Goal: Information Seeking & Learning: Learn about a topic

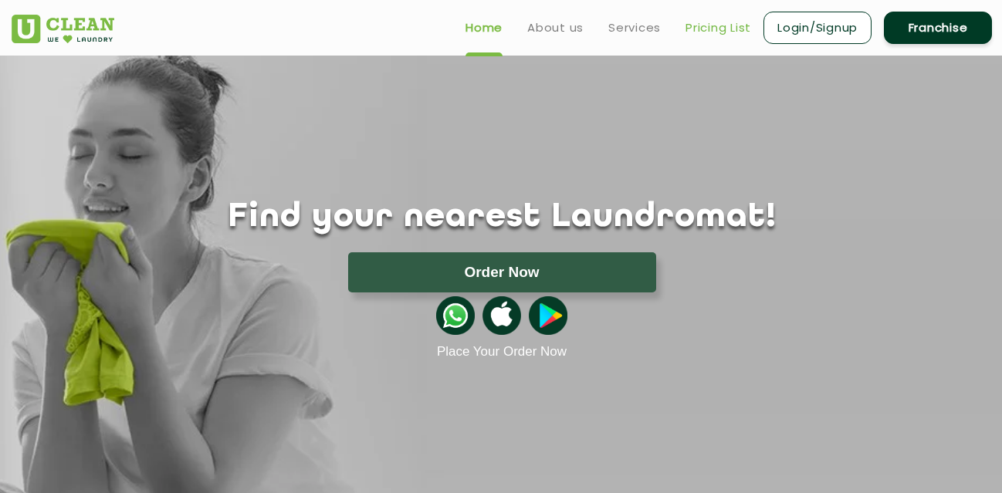
click at [700, 22] on link "Pricing List" at bounding box center [718, 28] width 66 height 19
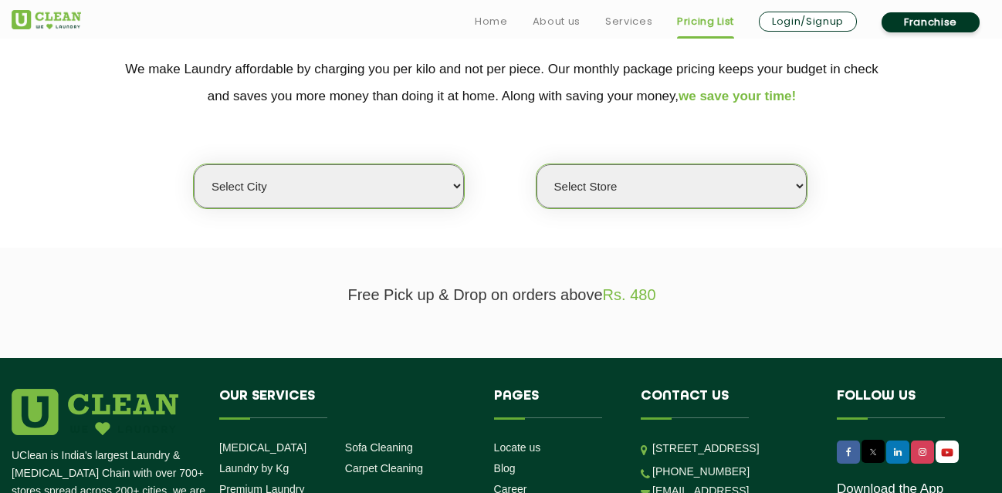
scroll to position [327, 0]
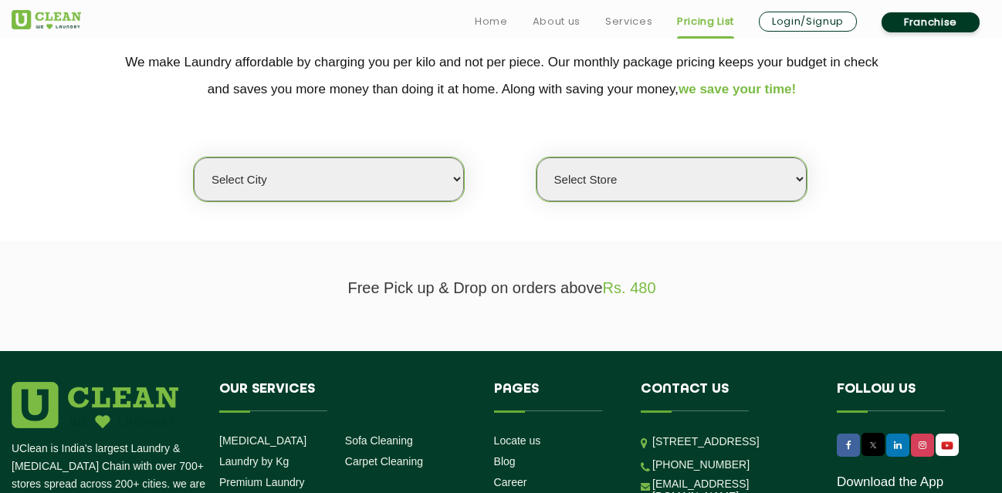
select select "8"
click at [194, 157] on select "Select city [GEOGRAPHIC_DATA] [GEOGRAPHIC_DATA] [GEOGRAPHIC_DATA] [GEOGRAPHIC_D…" at bounding box center [329, 179] width 270 height 44
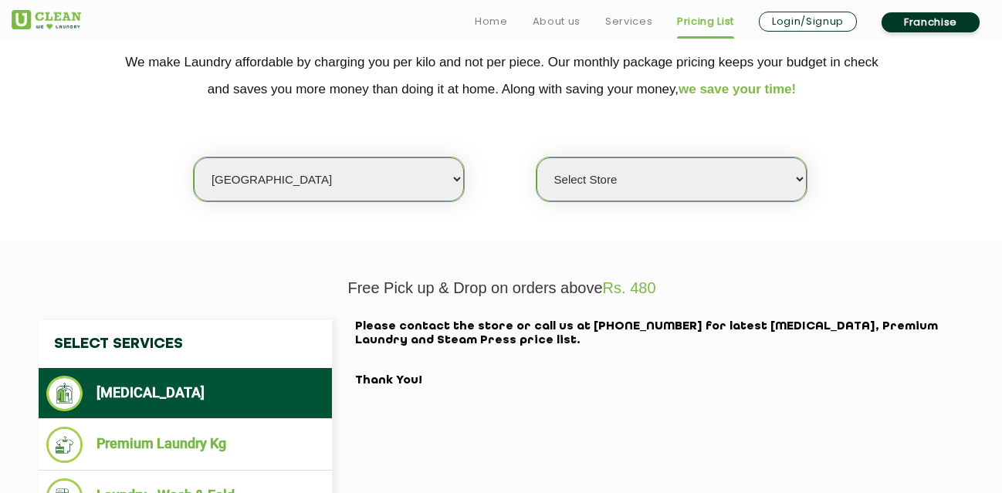
select select "301"
click at [536, 157] on select "Select Store [GEOGRAPHIC_DATA] [GEOGRAPHIC_DATA] [GEOGRAPHIC_DATA] [GEOGRAPHIC_…" at bounding box center [671, 179] width 270 height 44
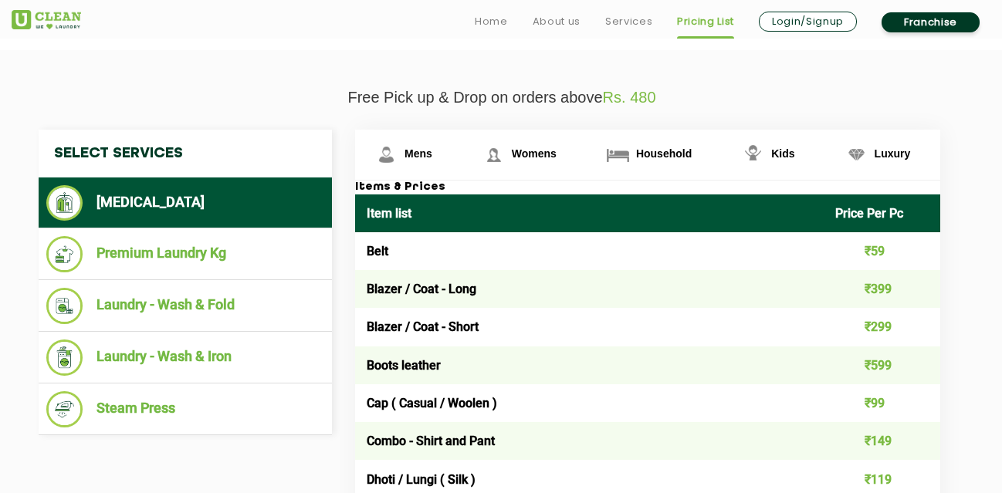
scroll to position [532, 0]
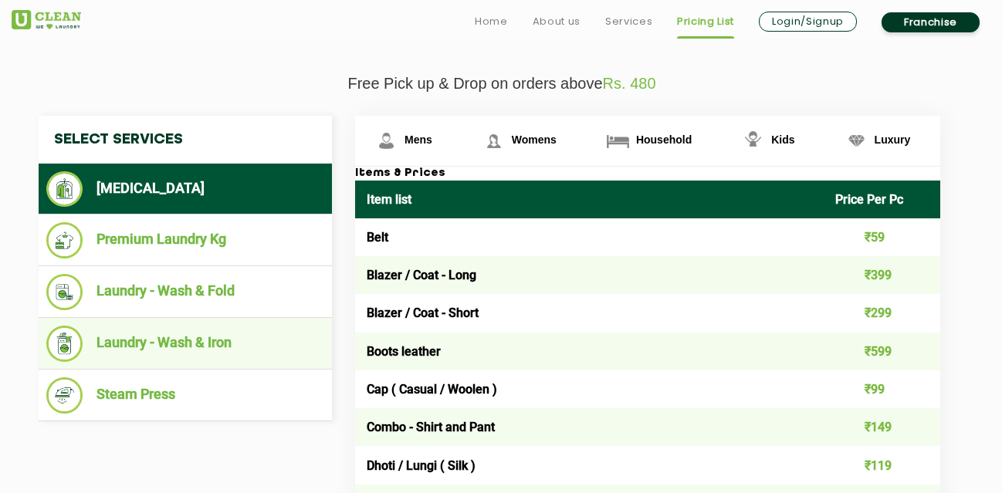
click at [223, 340] on li "Laundry - Wash & Iron" at bounding box center [185, 344] width 278 height 36
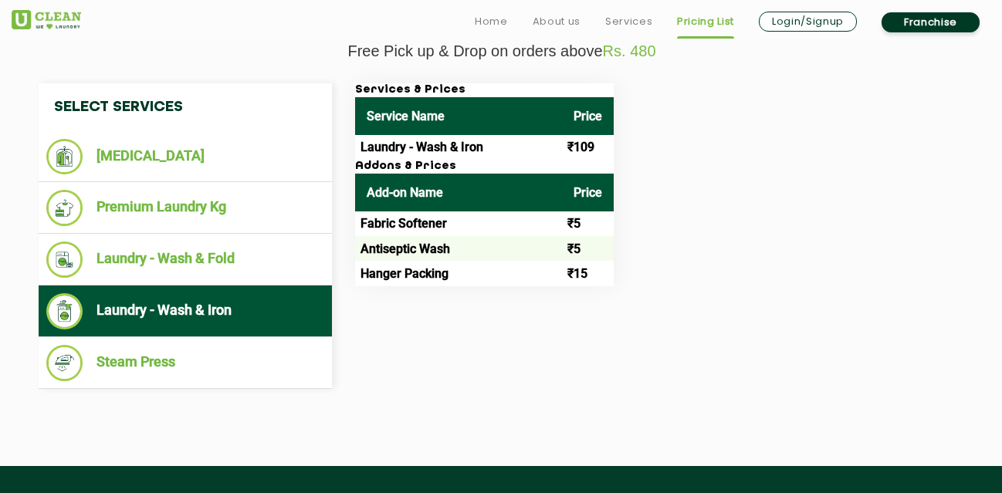
scroll to position [573, 0]
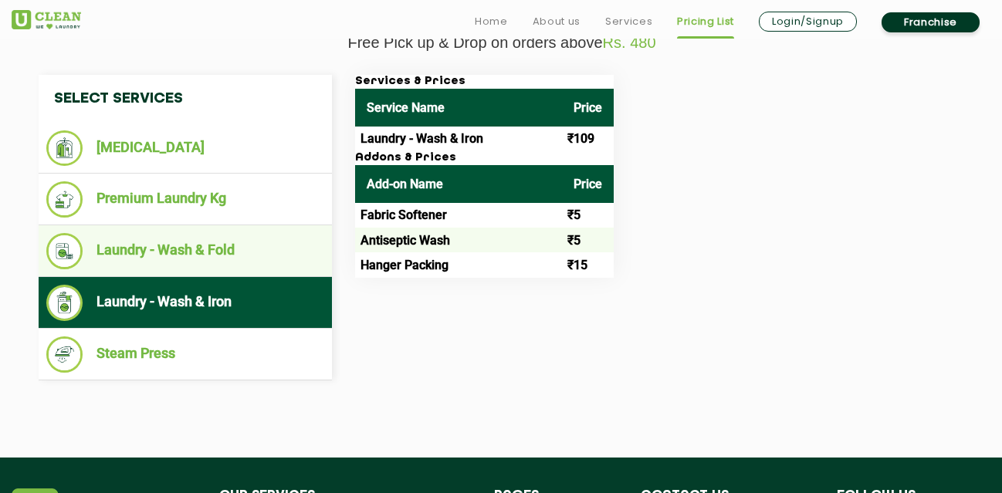
click at [279, 255] on li "Laundry - Wash & Fold" at bounding box center [185, 251] width 278 height 36
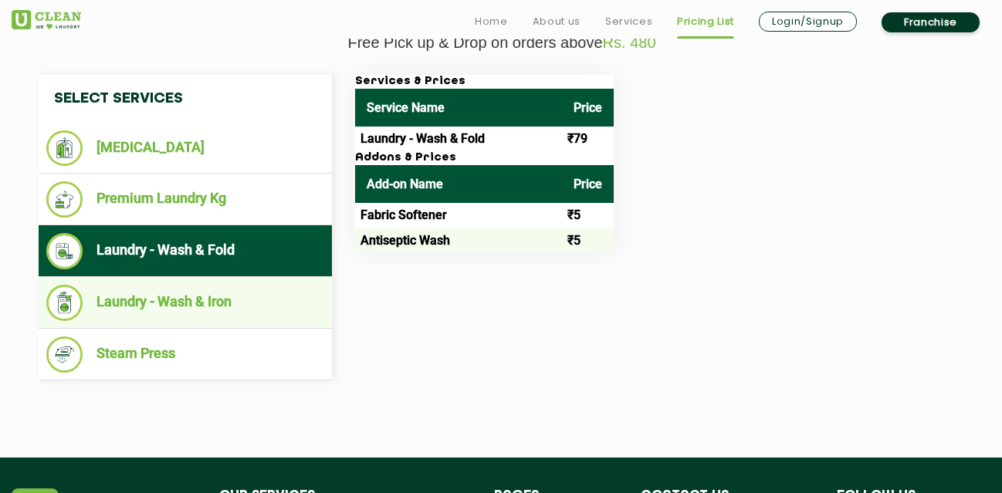
click at [277, 299] on li "Laundry - Wash & Iron" at bounding box center [185, 303] width 278 height 36
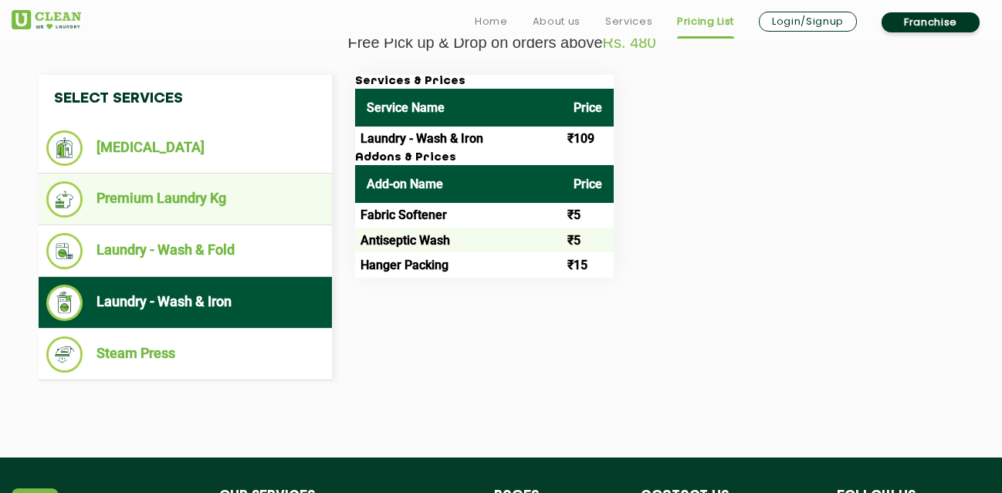
click at [231, 191] on li "Premium Laundry Kg" at bounding box center [185, 199] width 278 height 36
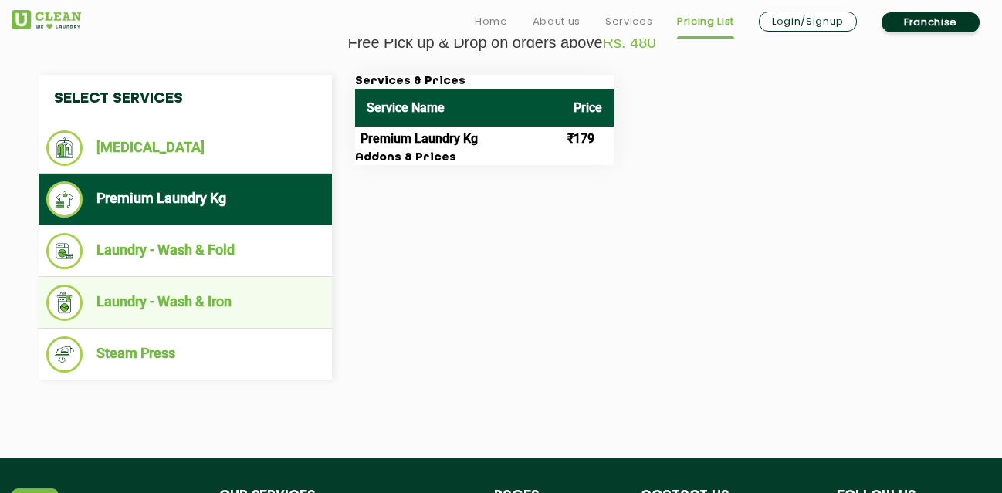
click at [268, 292] on li "Laundry - Wash & Iron" at bounding box center [185, 303] width 278 height 36
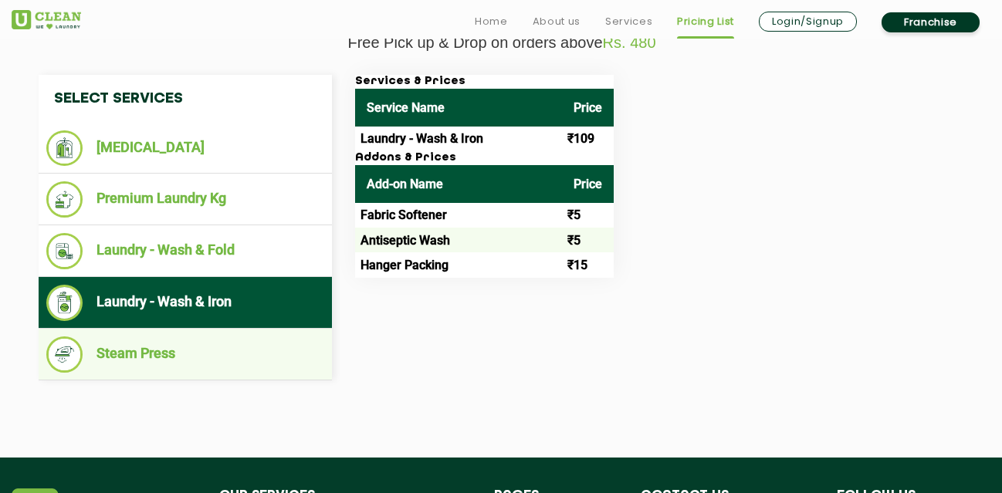
click at [269, 363] on li "Steam Press" at bounding box center [185, 354] width 278 height 36
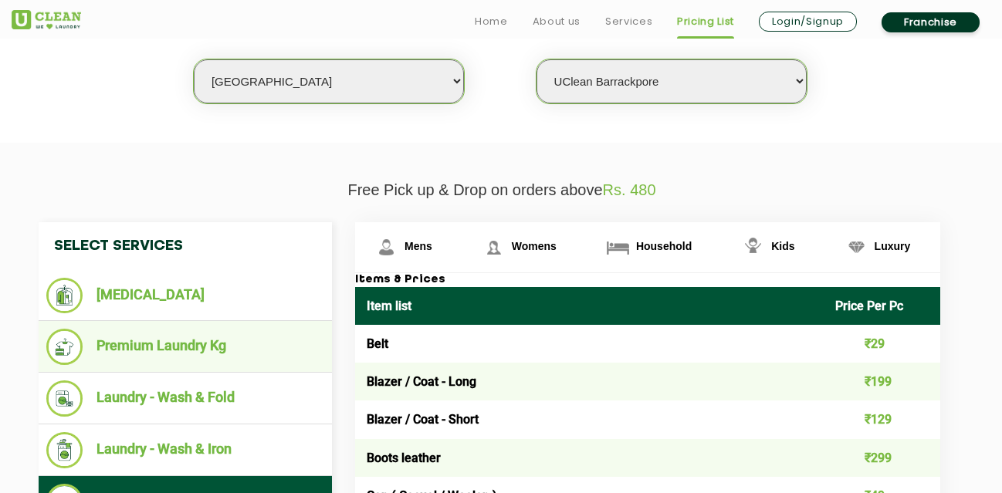
scroll to position [491, 0]
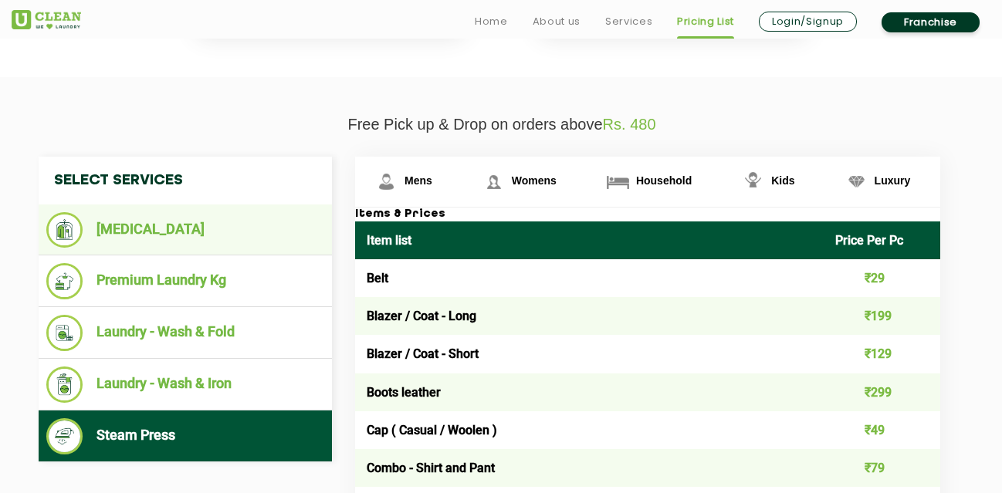
click at [255, 229] on li "[MEDICAL_DATA]" at bounding box center [185, 229] width 278 height 35
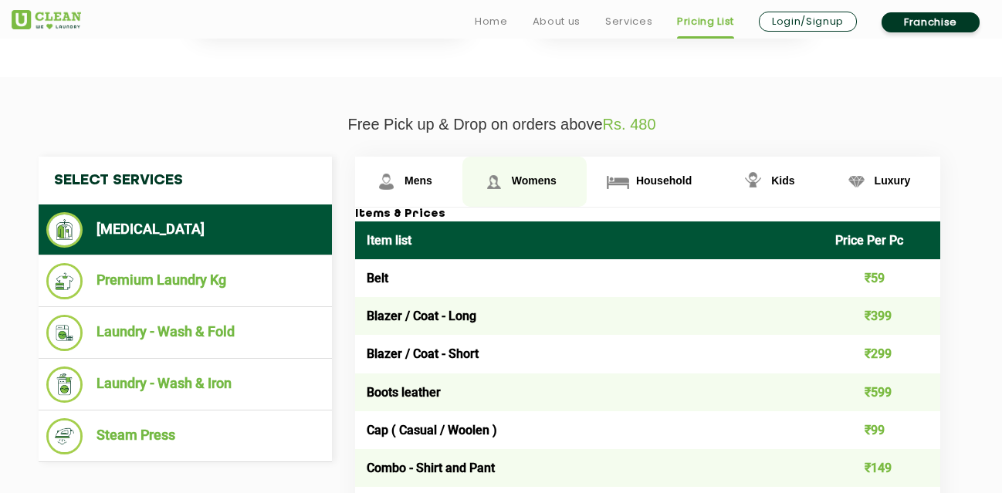
click at [546, 176] on span "Womens" at bounding box center [534, 180] width 45 height 12
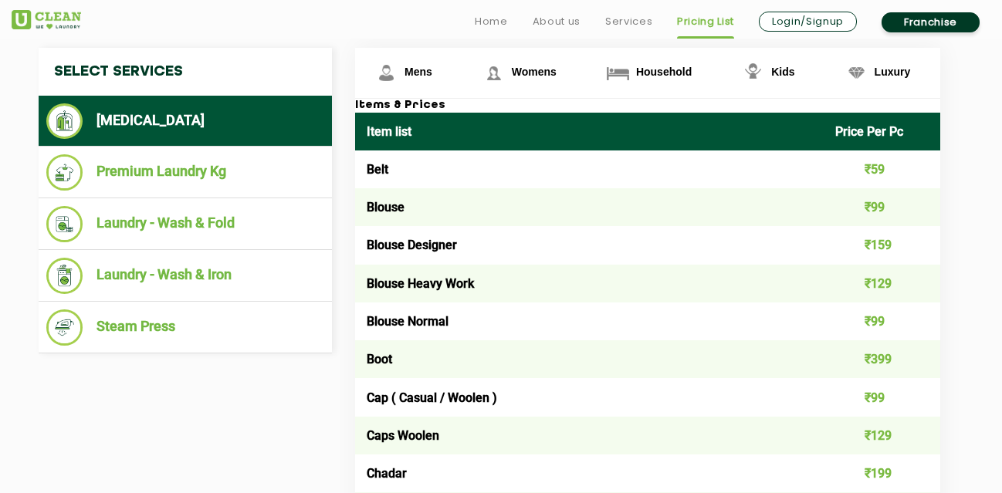
scroll to position [614, 0]
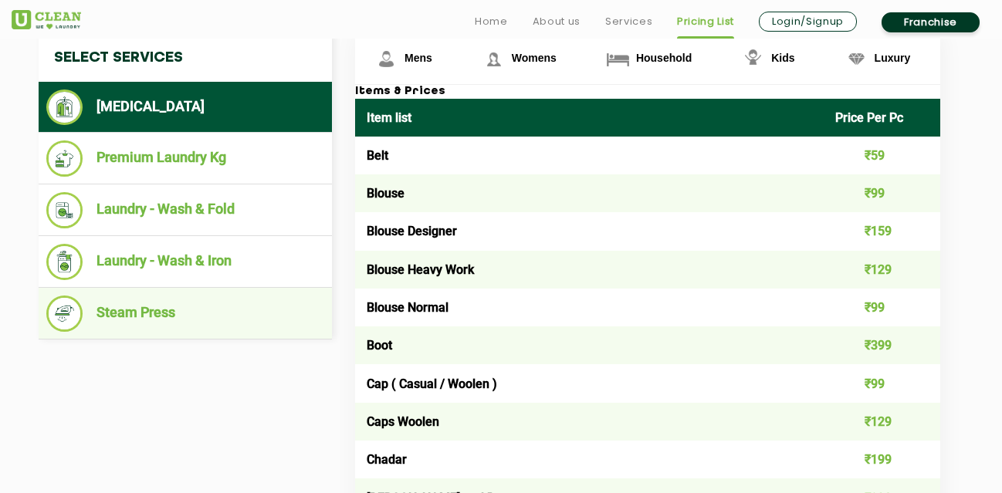
click at [275, 299] on li "Steam Press" at bounding box center [185, 314] width 278 height 36
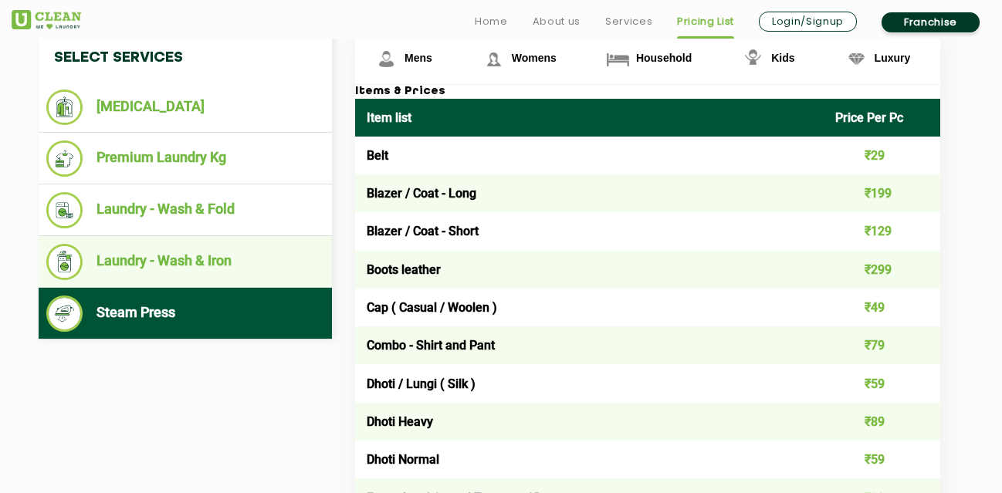
click at [280, 275] on li "Laundry - Wash & Iron" at bounding box center [185, 262] width 278 height 36
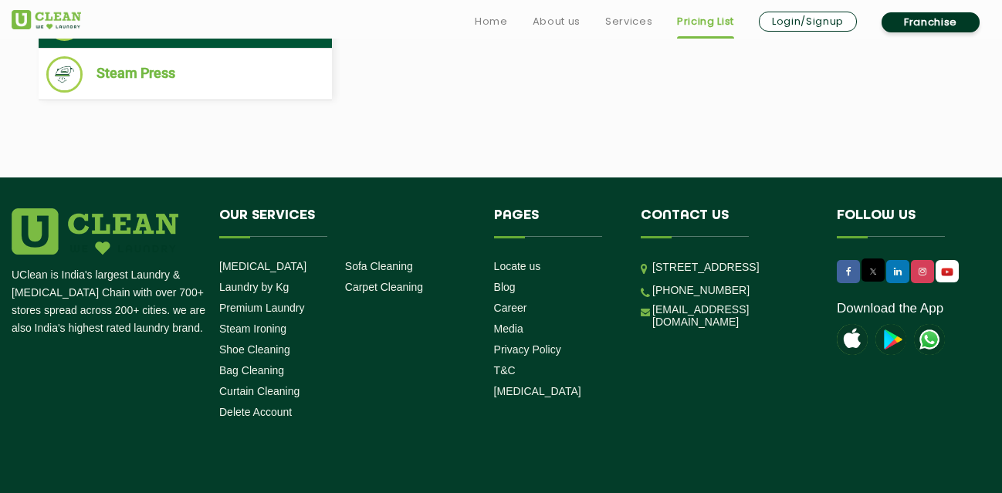
scroll to position [859, 0]
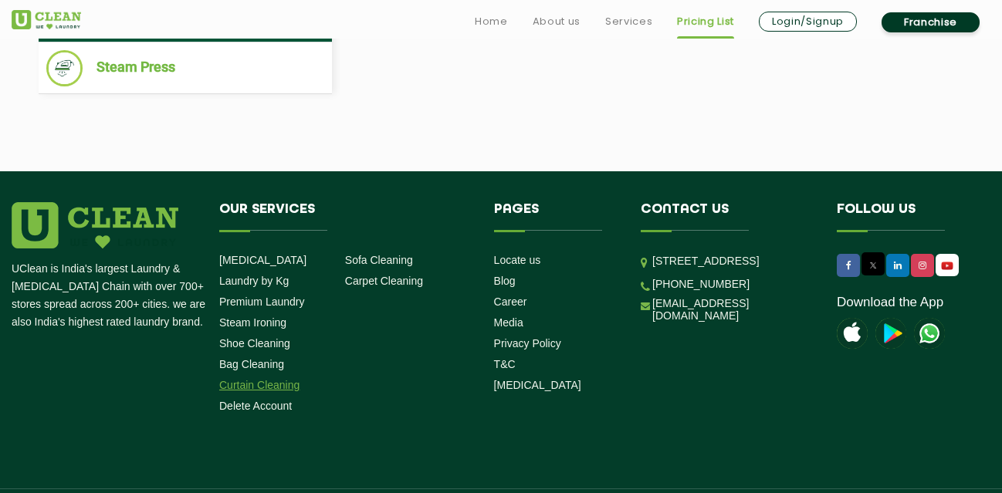
click at [259, 384] on link "Curtain Cleaning" at bounding box center [259, 385] width 80 height 12
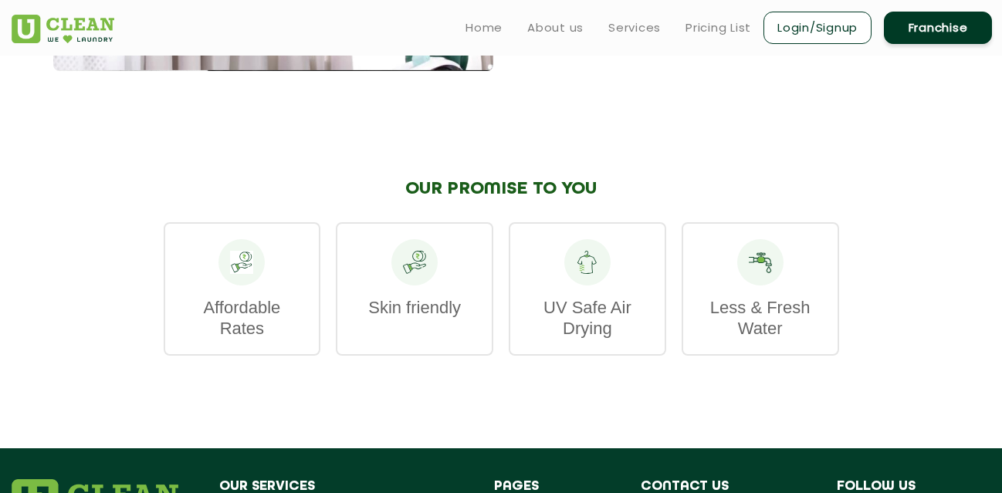
scroll to position [1677, 0]
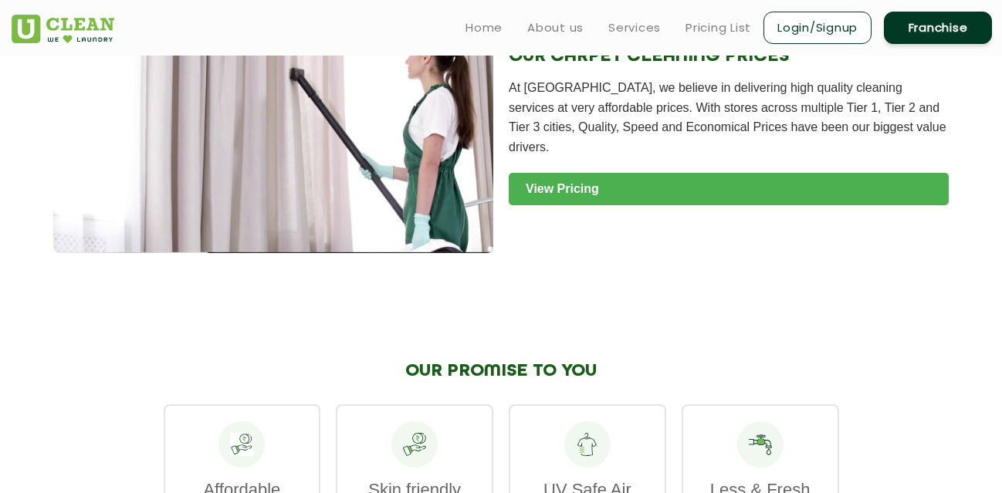
click at [577, 205] on link "View Pricing" at bounding box center [729, 189] width 440 height 32
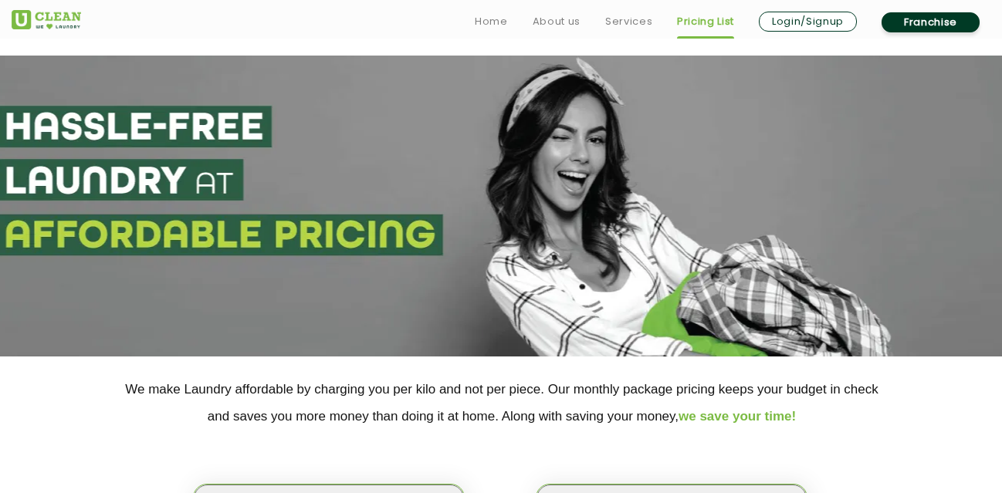
scroll to position [327, 0]
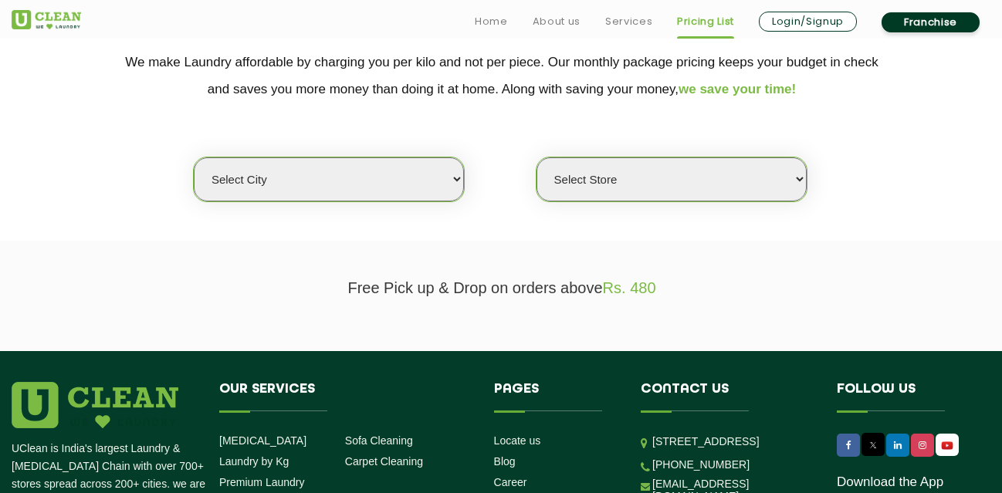
select select "8"
click at [194, 157] on select "Select city [GEOGRAPHIC_DATA] [GEOGRAPHIC_DATA] [GEOGRAPHIC_DATA] [GEOGRAPHIC_D…" at bounding box center [329, 179] width 270 height 44
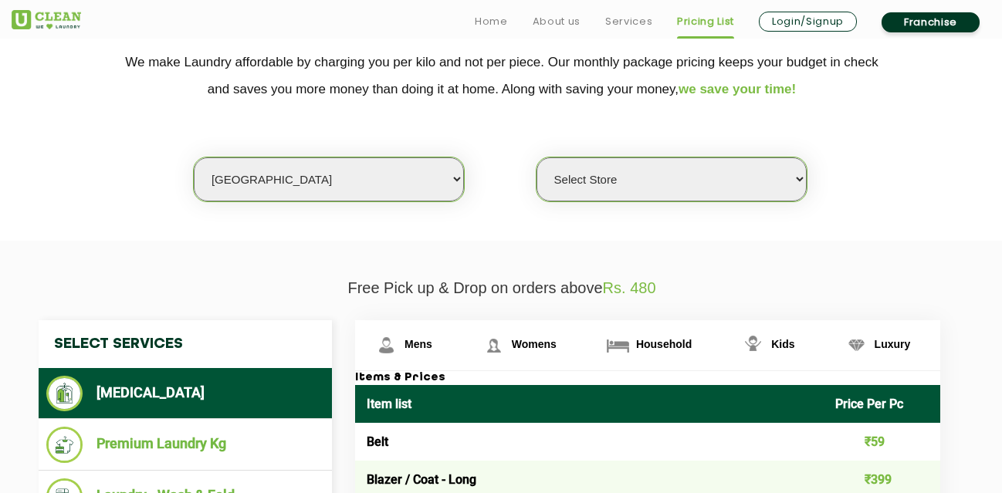
select select "301"
click at [536, 157] on select "Select Store [GEOGRAPHIC_DATA] [GEOGRAPHIC_DATA] [GEOGRAPHIC_DATA] [GEOGRAPHIC_…" at bounding box center [671, 179] width 270 height 44
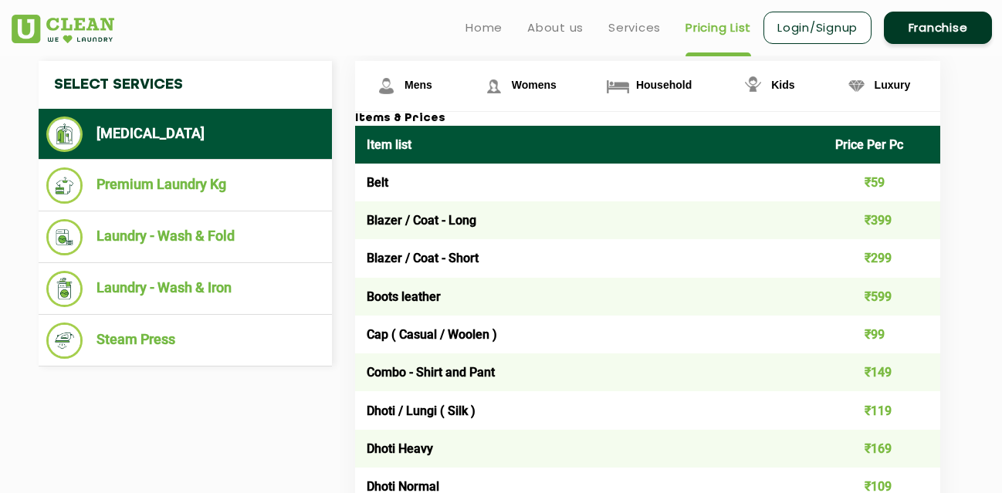
scroll to position [573, 0]
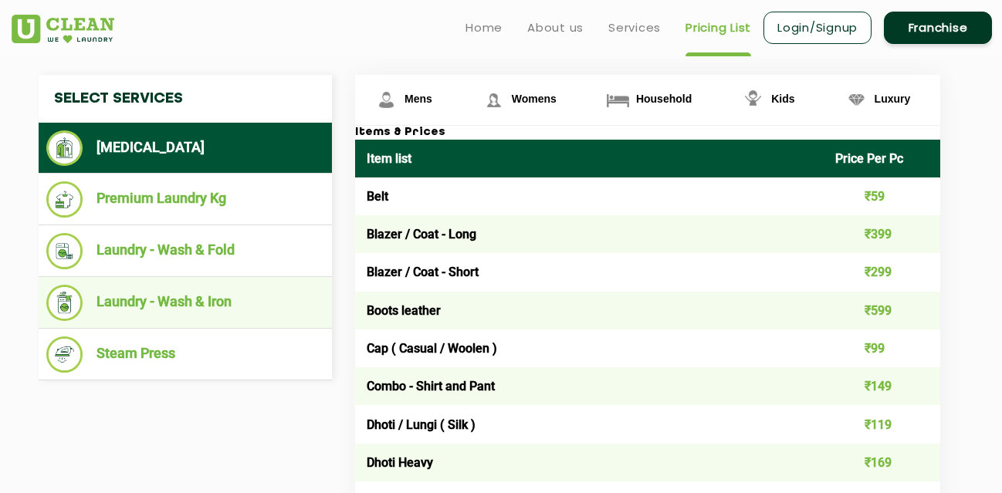
click at [290, 283] on ul "Laundry - Wash & Iron" at bounding box center [185, 303] width 293 height 52
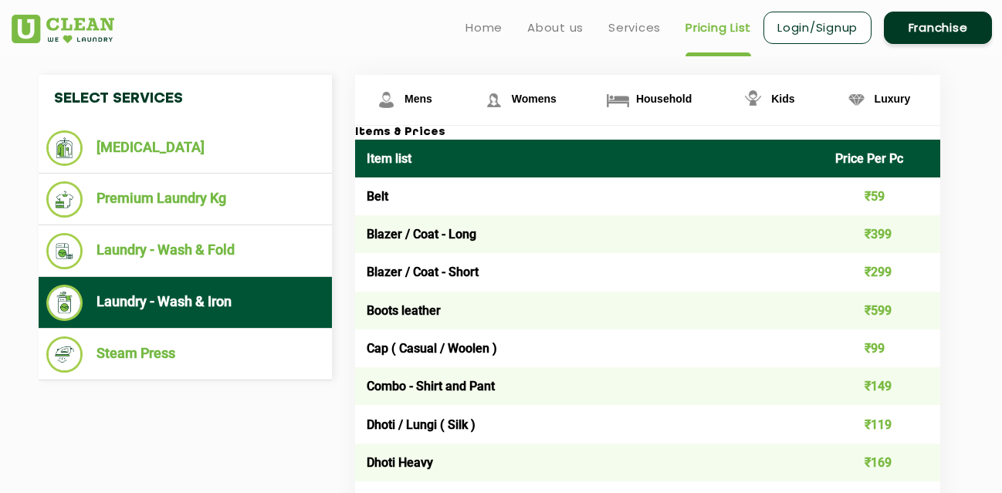
click at [286, 294] on li "Laundry - Wash & Iron" at bounding box center [185, 303] width 278 height 36
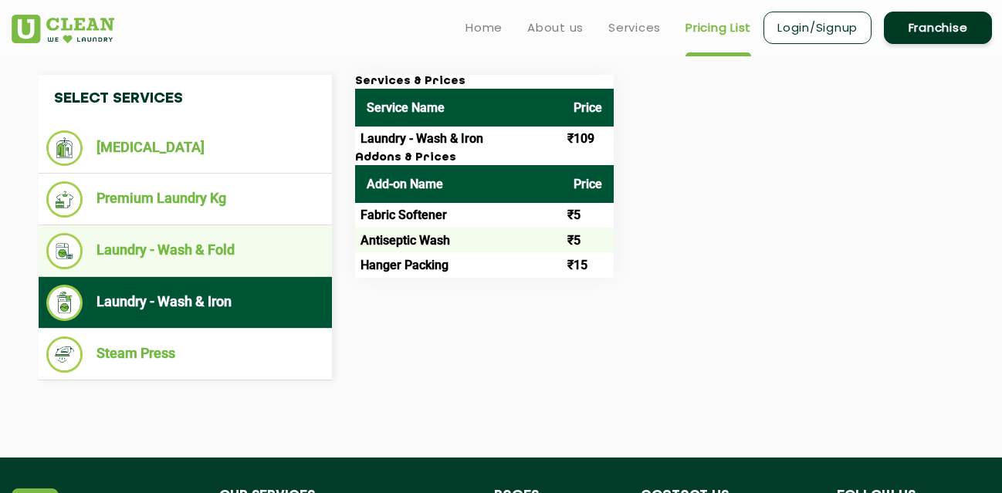
click at [282, 265] on li "Laundry - Wash & Fold" at bounding box center [185, 251] width 278 height 36
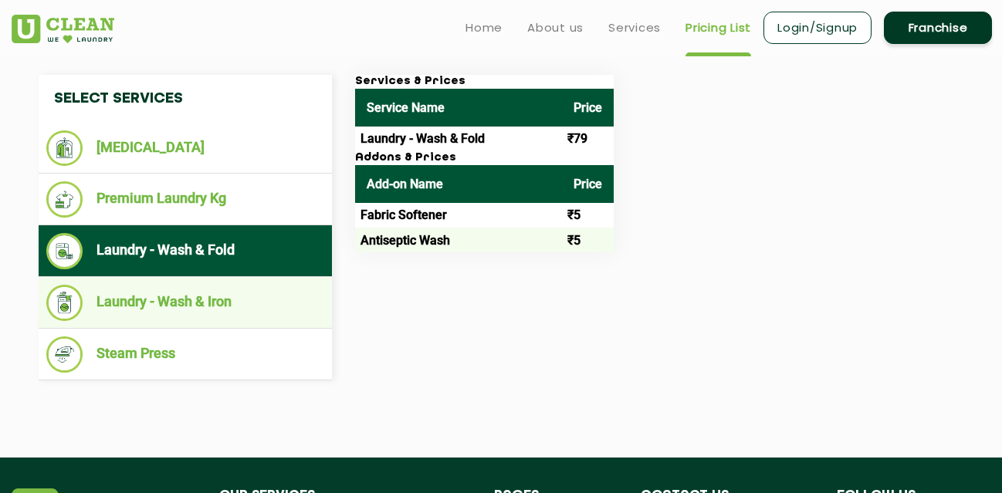
click at [290, 292] on li "Laundry - Wash & Iron" at bounding box center [185, 303] width 278 height 36
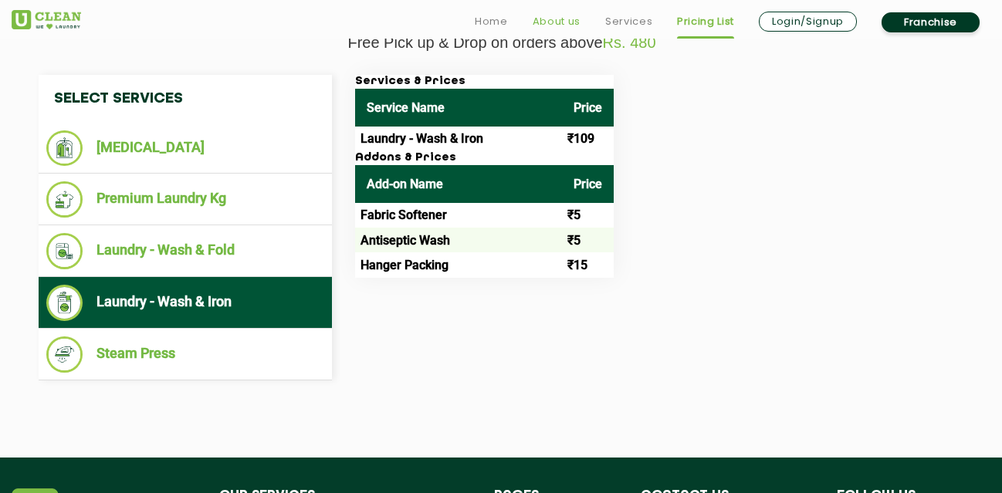
click at [575, 15] on link "About us" at bounding box center [556, 21] width 48 height 19
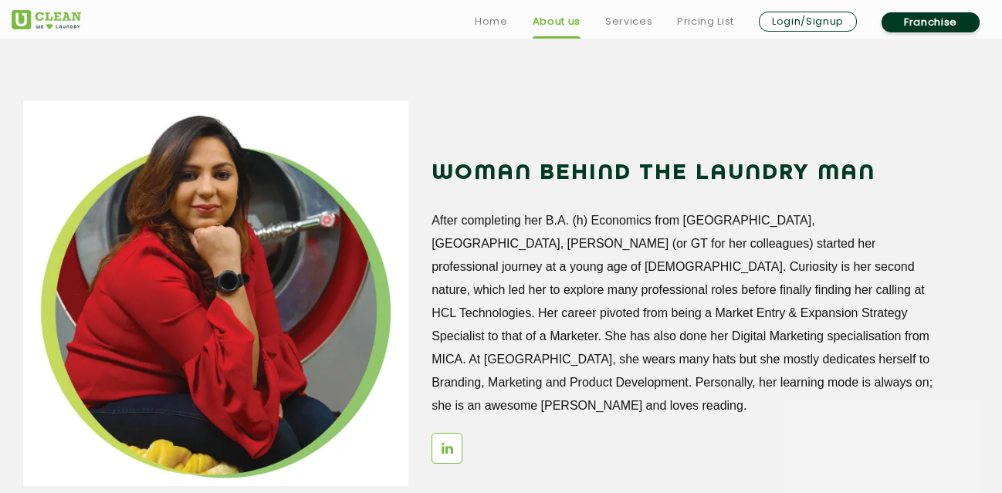
scroll to position [1759, 0]
